Goal: Go to known website: Access a specific website the user already knows

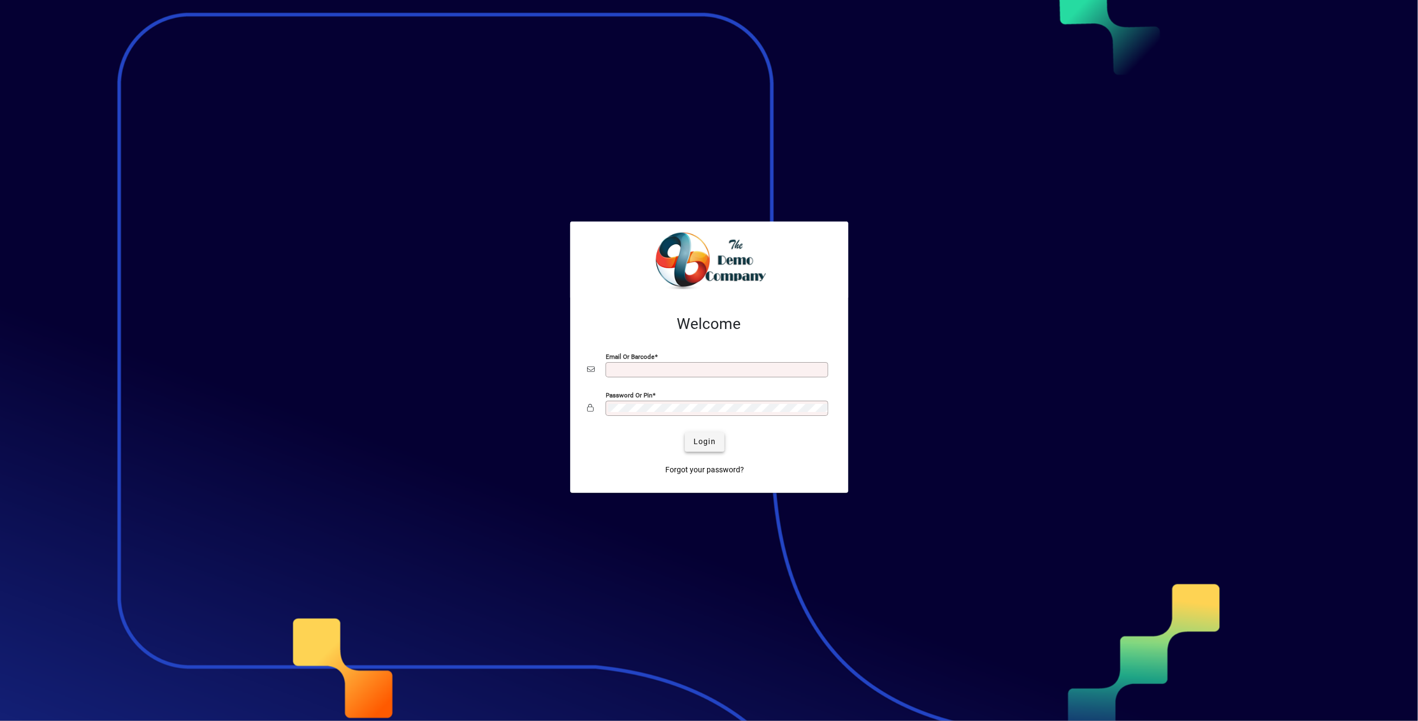
type input "**********"
click at [697, 441] on span "Login" at bounding box center [704, 441] width 22 height 11
